Goal: Task Accomplishment & Management: Manage account settings

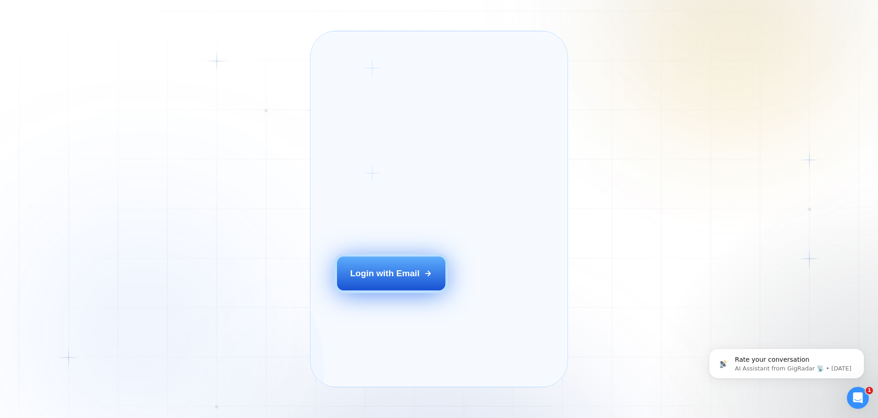
click at [399, 279] on div "Login with Email" at bounding box center [385, 274] width 70 height 12
